Goal: Information Seeking & Learning: Learn about a topic

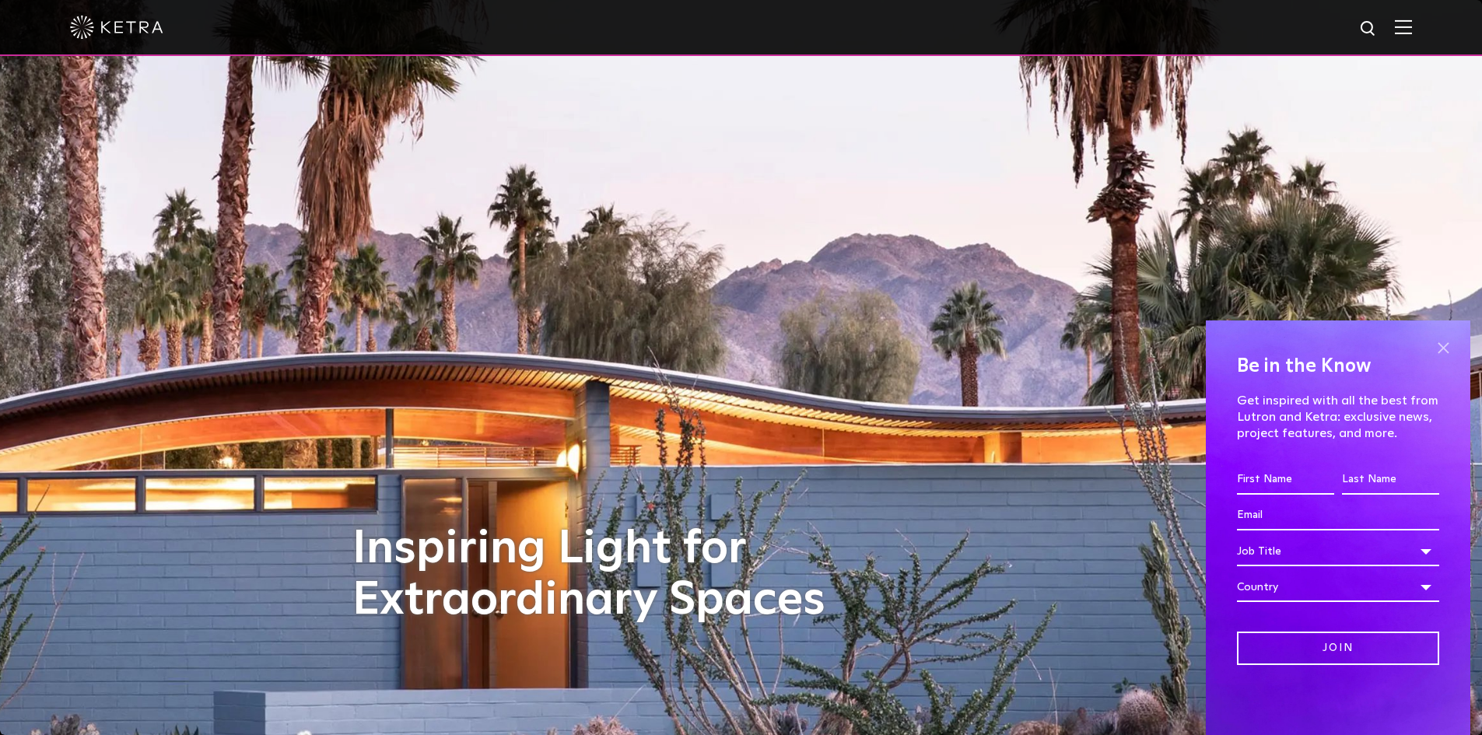
click at [1447, 346] on span at bounding box center [1443, 347] width 23 height 23
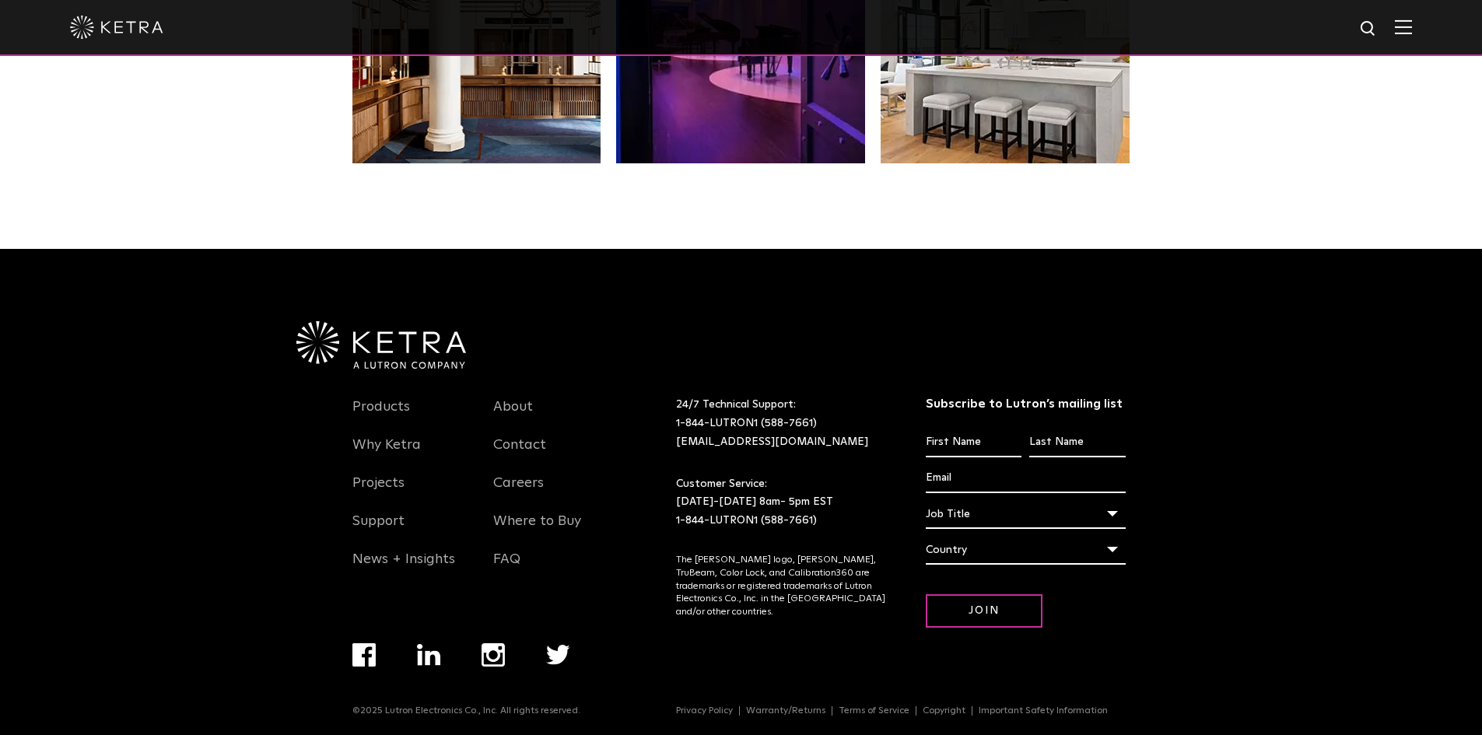
scroll to position [3273, 0]
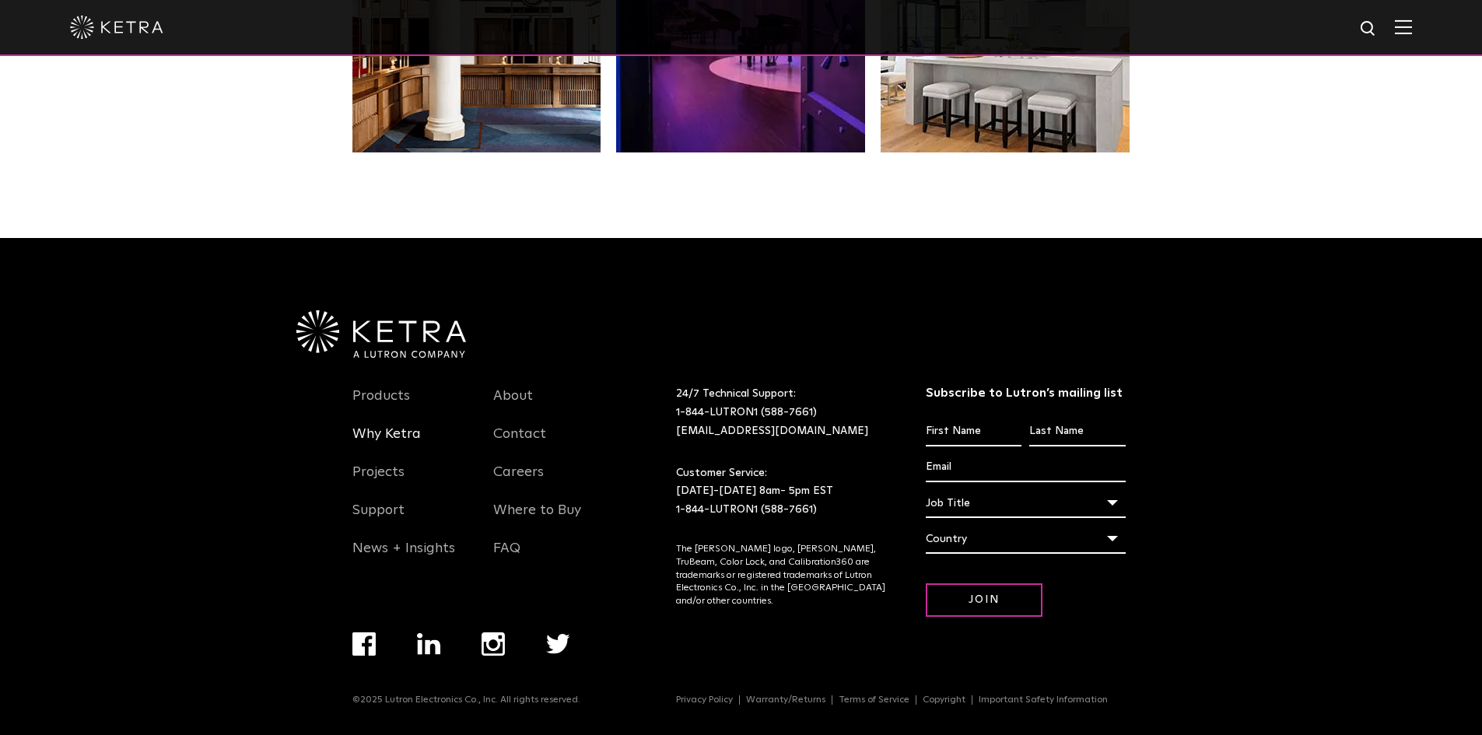
click at [408, 429] on link "Why Ketra" at bounding box center [386, 444] width 68 height 36
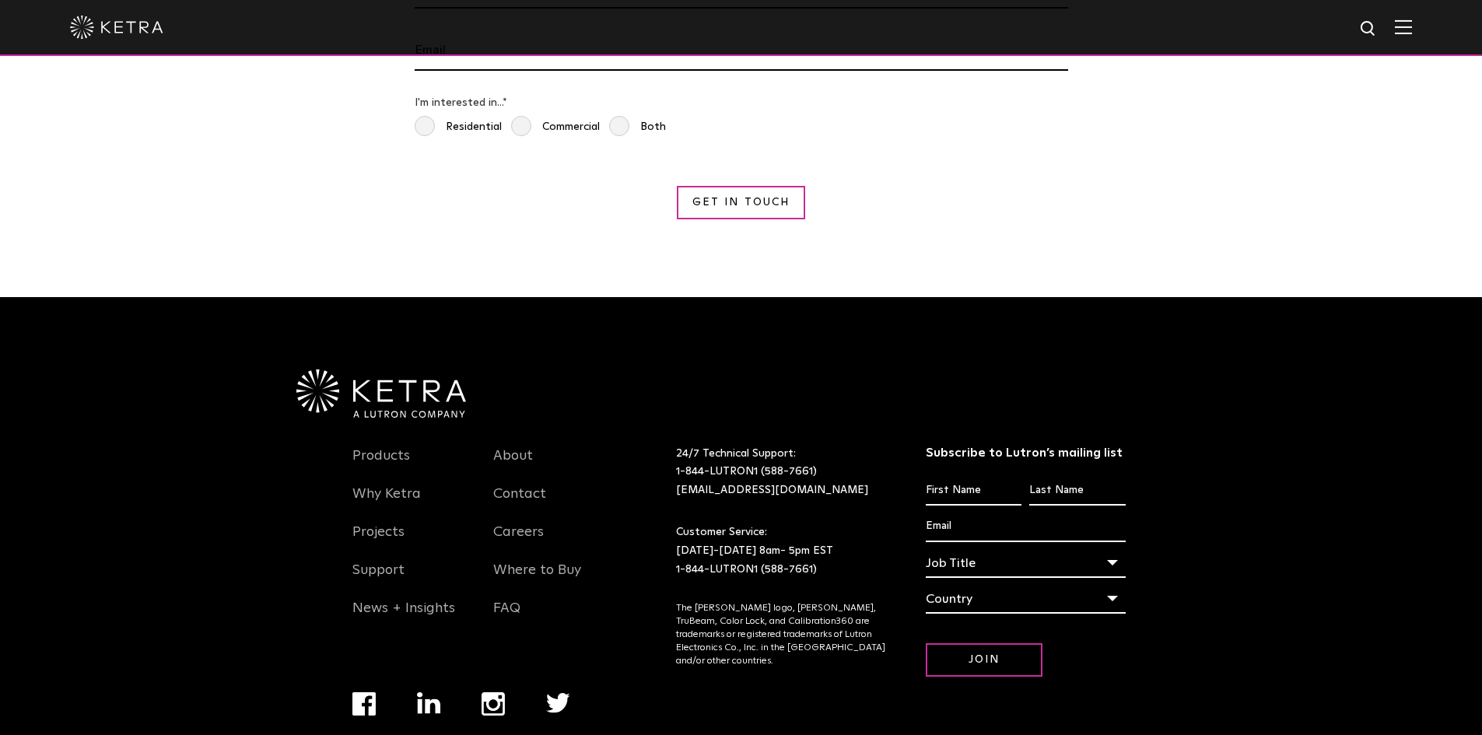
scroll to position [2894, 0]
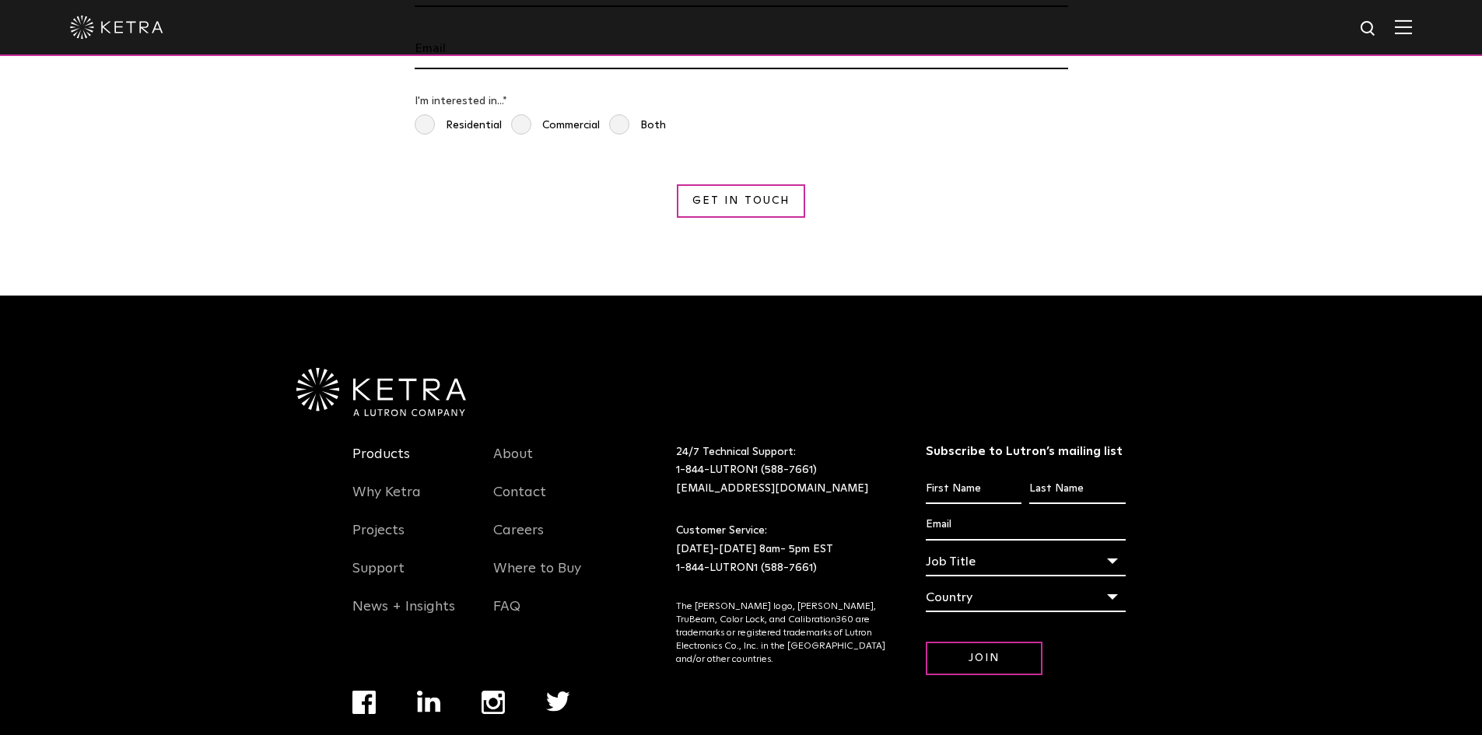
click at [396, 446] on link "Products" at bounding box center [381, 464] width 58 height 36
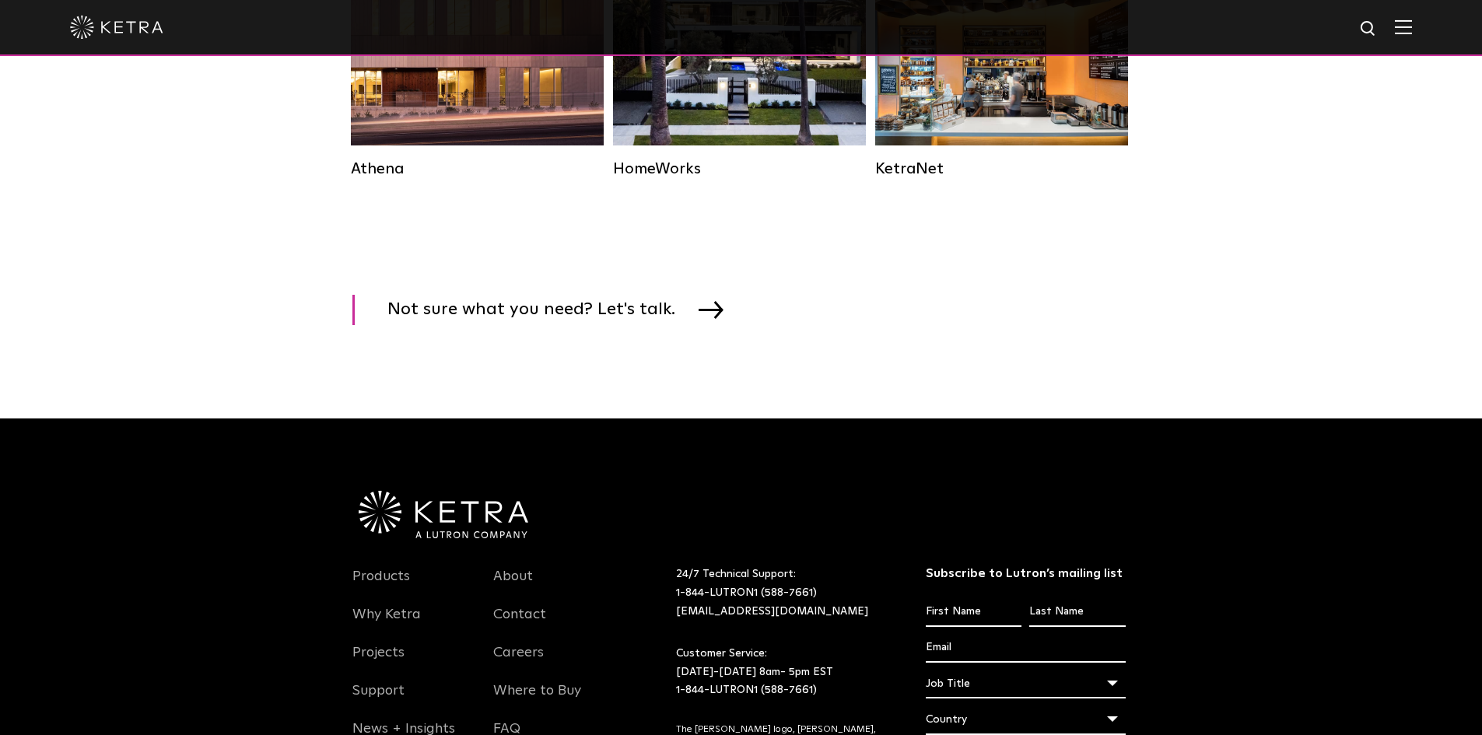
scroll to position [2670, 0]
